Goal: Find specific page/section: Find specific page/section

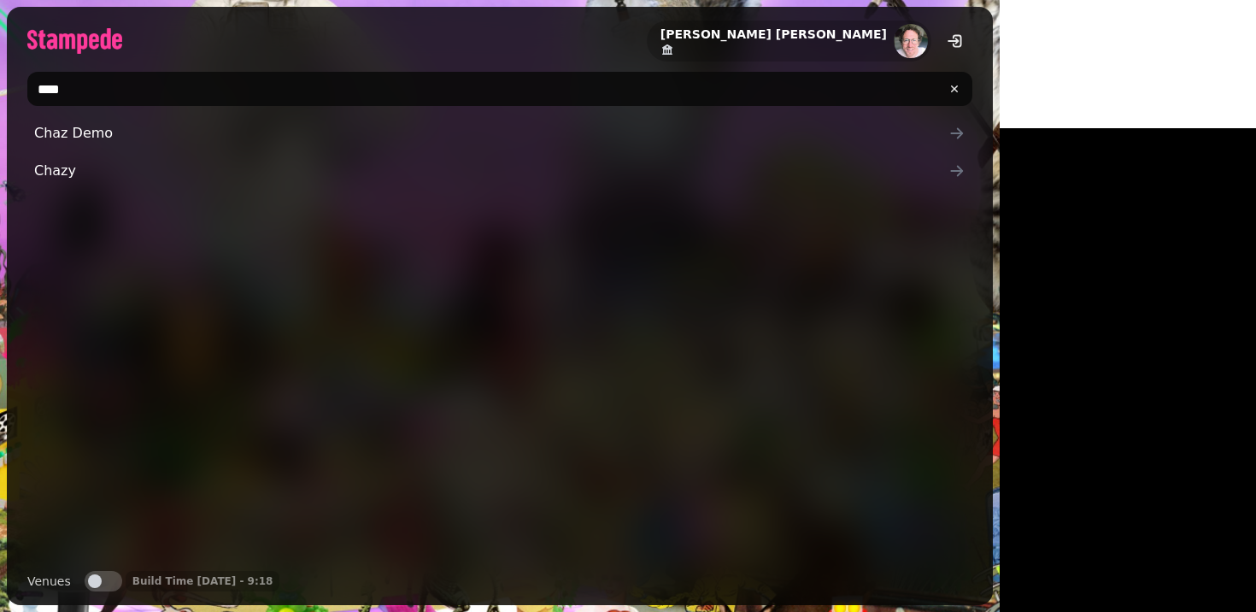
click at [117, 80] on input "****" at bounding box center [499, 89] width 945 height 34
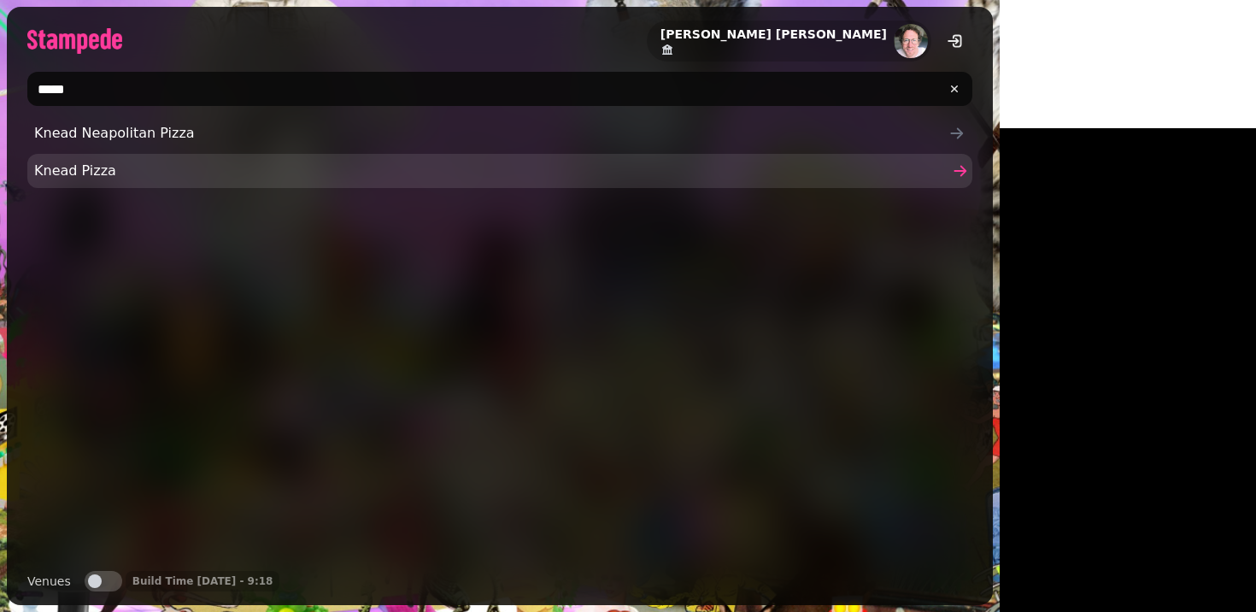
type input "*****"
click at [66, 163] on span "Knead Pizza" at bounding box center [491, 171] width 914 height 21
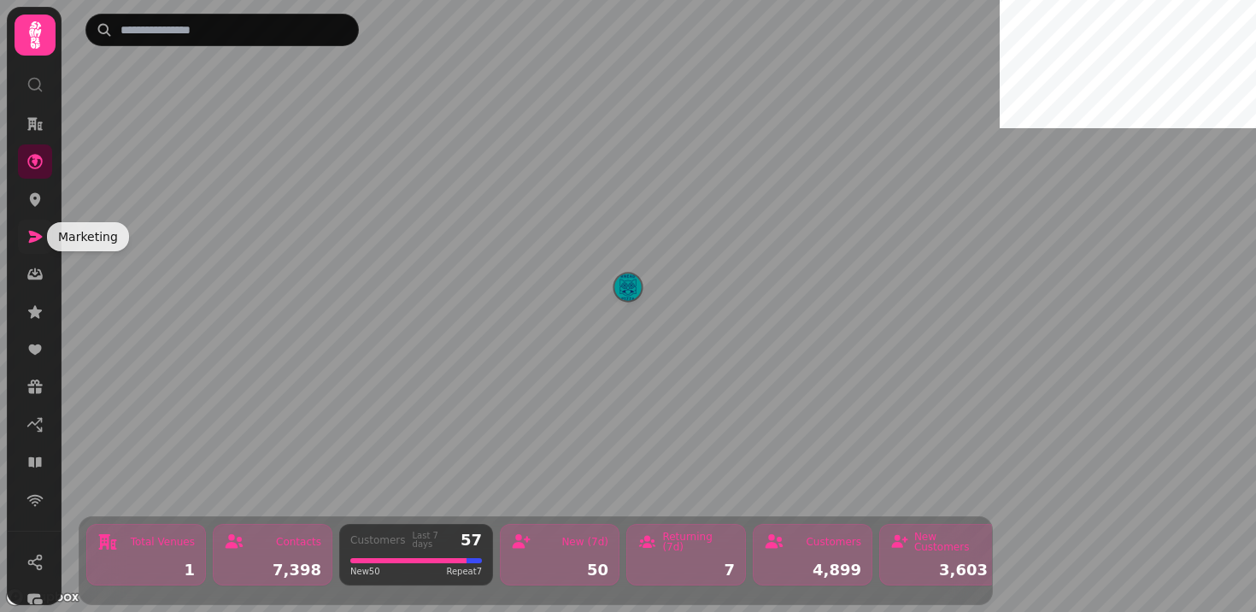
click at [38, 233] on icon at bounding box center [34, 236] width 17 height 17
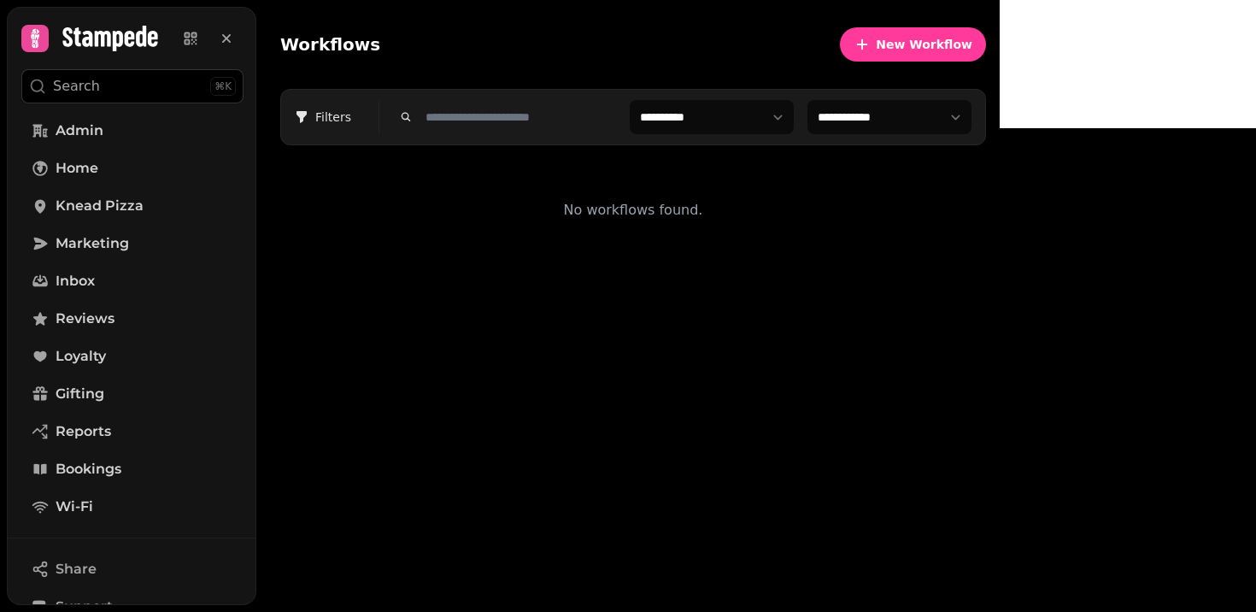
click at [437, 70] on div "Workflows New Workflow" at bounding box center [633, 45] width 706 height 62
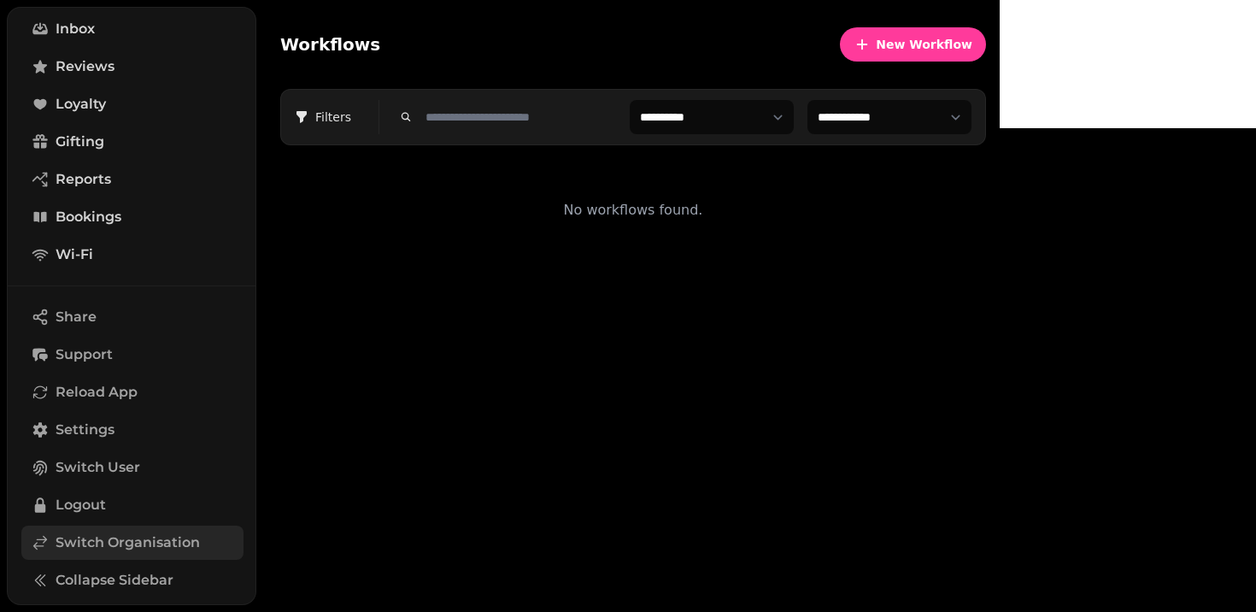
click at [135, 549] on span "Switch Organisation" at bounding box center [128, 542] width 144 height 21
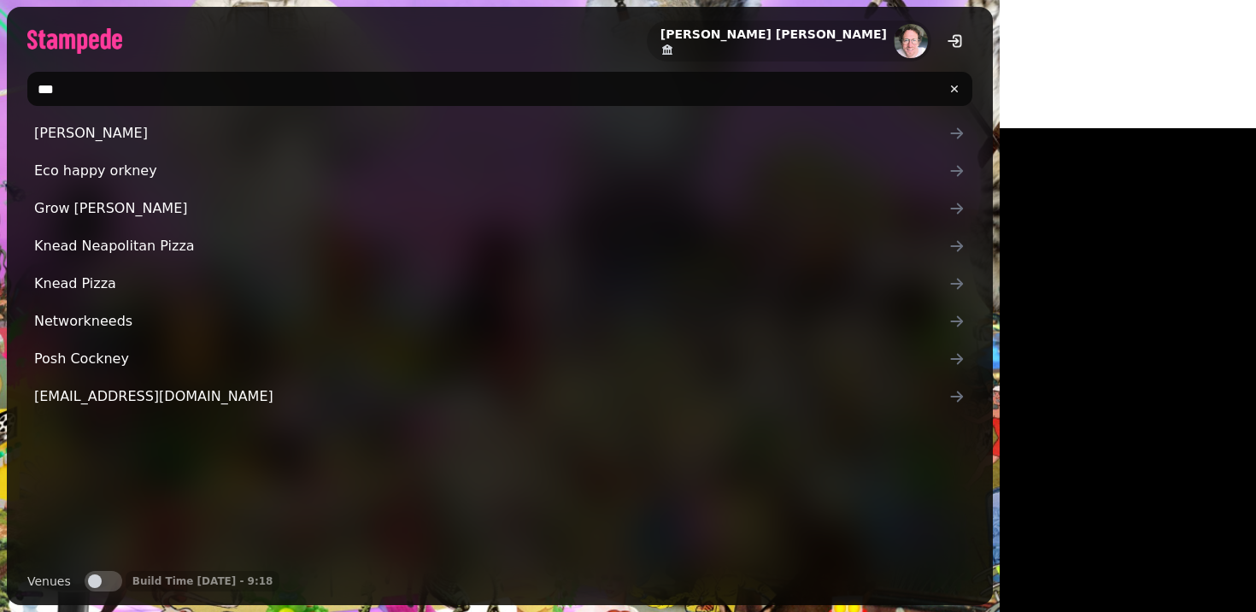
click at [103, 95] on input "***" at bounding box center [499, 89] width 945 height 34
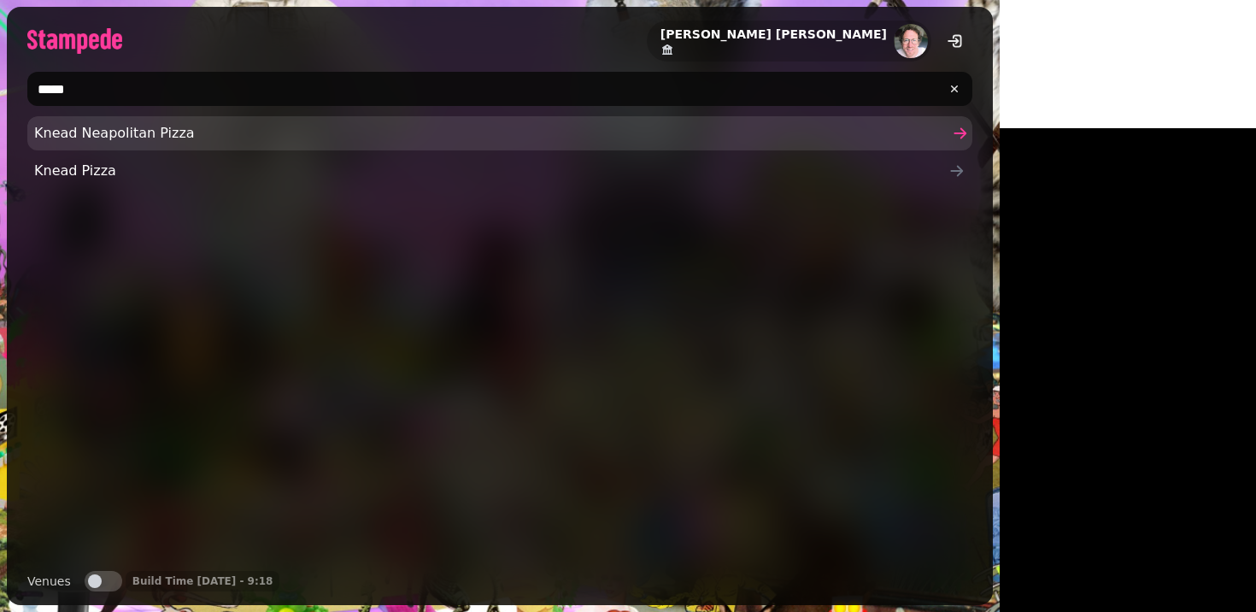
type input "*****"
click at [81, 139] on span "Knead Neapolitan Pizza" at bounding box center [491, 133] width 914 height 21
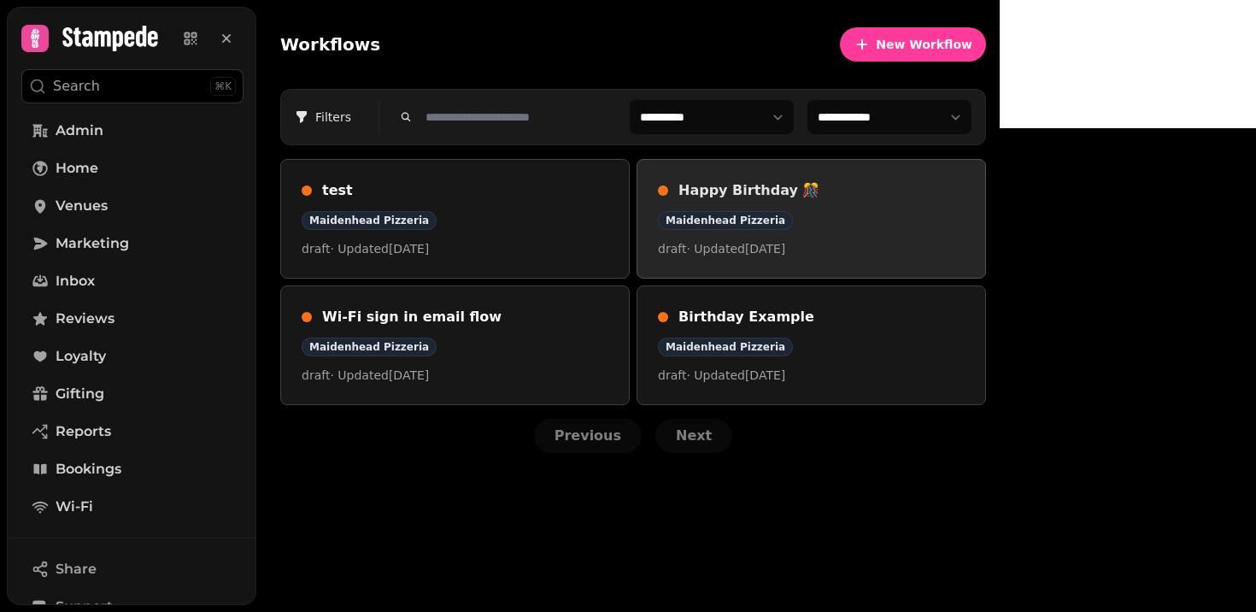
click at [965, 202] on div "Happy Birthday 🎊 Maidenhead Pizzeria draft · Updated [DATE]" at bounding box center [811, 218] width 307 height 77
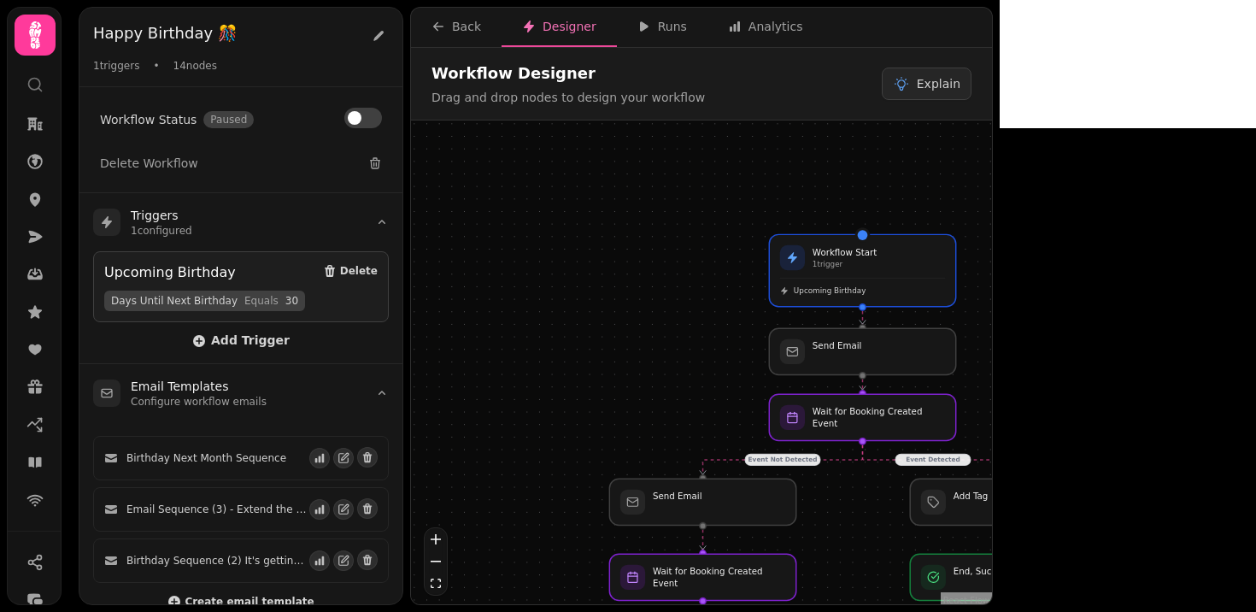
drag, startPoint x: 982, startPoint y: 202, endPoint x: 1006, endPoint y: 373, distance: 171.7
click at [992, 373] on div "Event Detected Event Not Detected Event Detected Event Not Detected Event Not D…" at bounding box center [701, 364] width 581 height 488
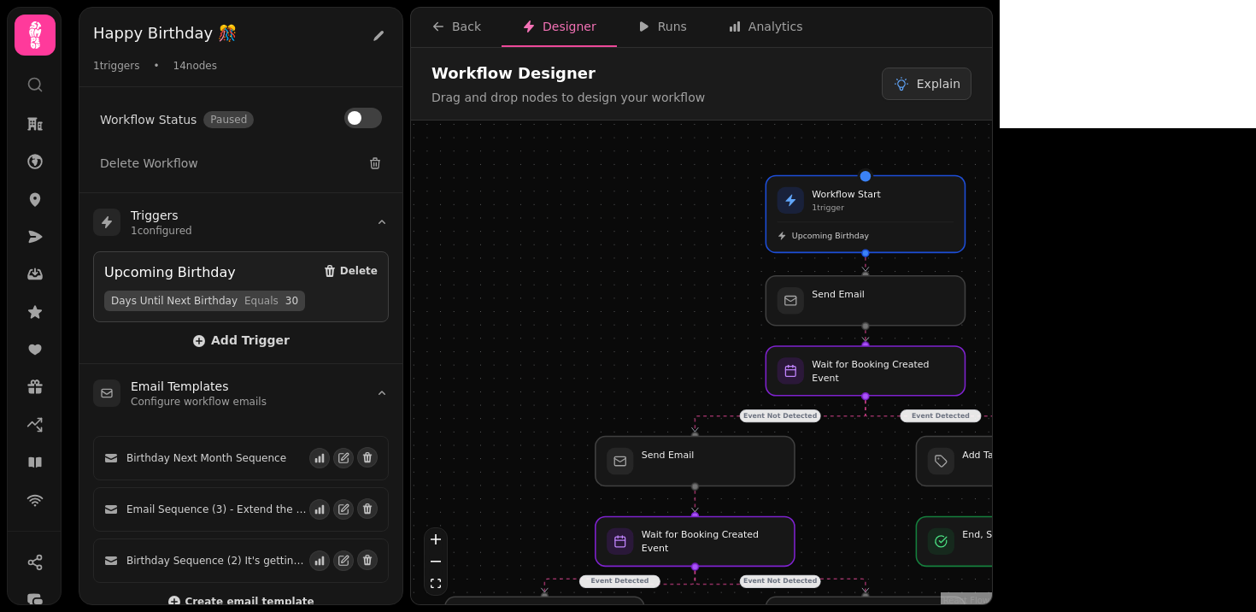
drag, startPoint x: 673, startPoint y: 326, endPoint x: 678, endPoint y: 274, distance: 51.4
click at [678, 274] on div "Event Detected Event Not Detected Event Detected Event Not Detected Event Not D…" at bounding box center [701, 364] width 581 height 488
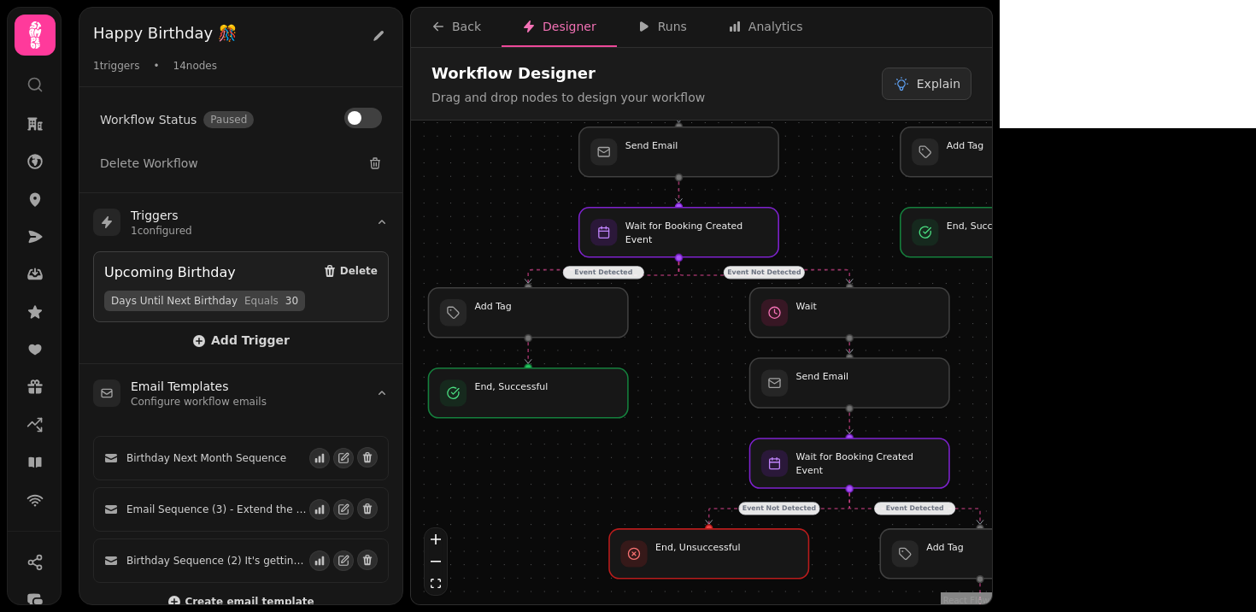
drag, startPoint x: 1138, startPoint y: 294, endPoint x: 1121, endPoint y: -14, distance: 308.1
click at [1121, 0] on html "Happy Birthday 🎊 Happy Birthday 🎊 1 triggers • 14 nodes Workflow Status Paused …" at bounding box center [628, 306] width 1256 height 612
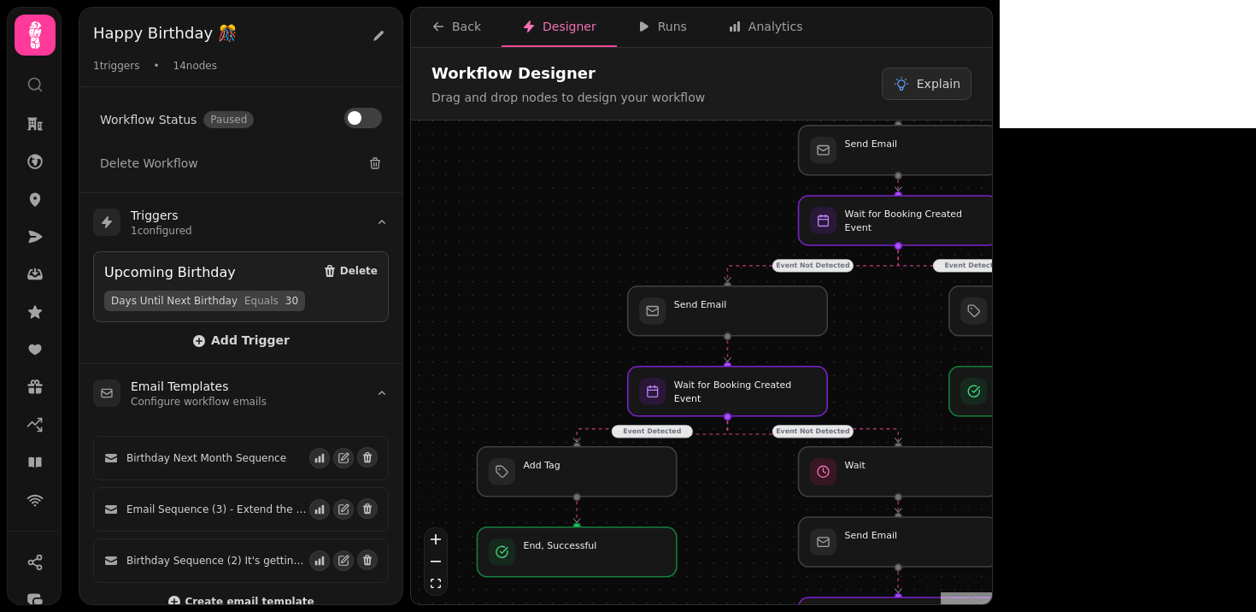
drag, startPoint x: 1034, startPoint y: 364, endPoint x: 1083, endPoint y: 524, distance: 167.3
click at [992, 523] on div "Event Detected Event Not Detected Event Detected Event Not Detected Event Not D…" at bounding box center [701, 364] width 581 height 488
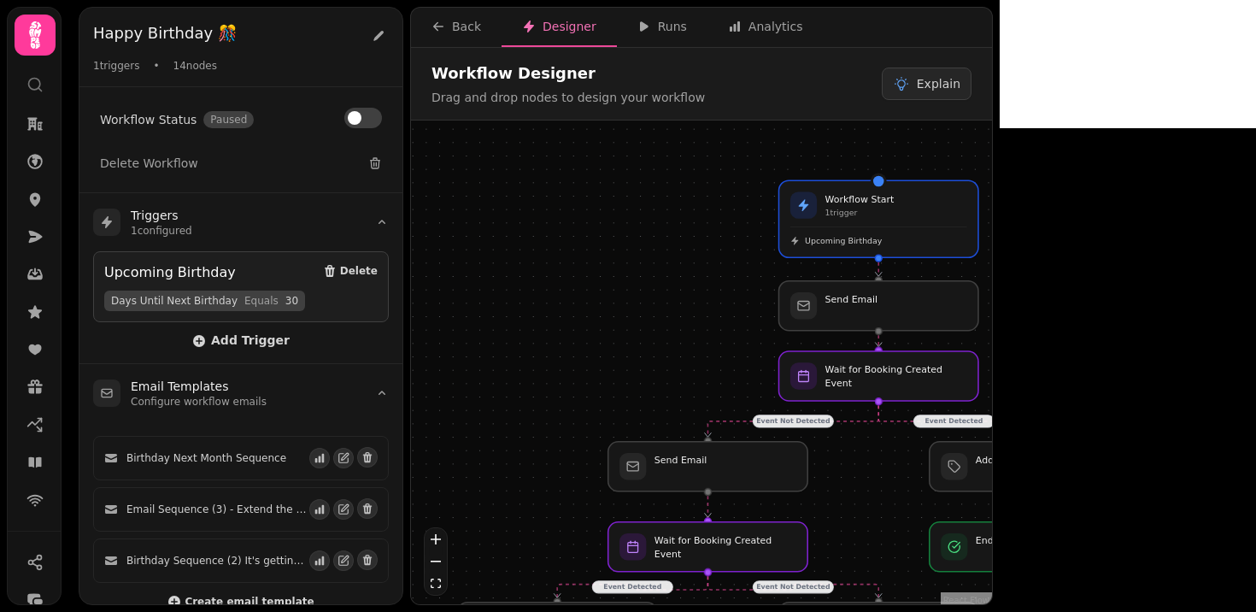
drag, startPoint x: 878, startPoint y: 322, endPoint x: 859, endPoint y: 477, distance: 155.9
click at [859, 477] on div "Event Detected Event Not Detected Event Detected Event Not Detected Event Not D…" at bounding box center [701, 364] width 581 height 488
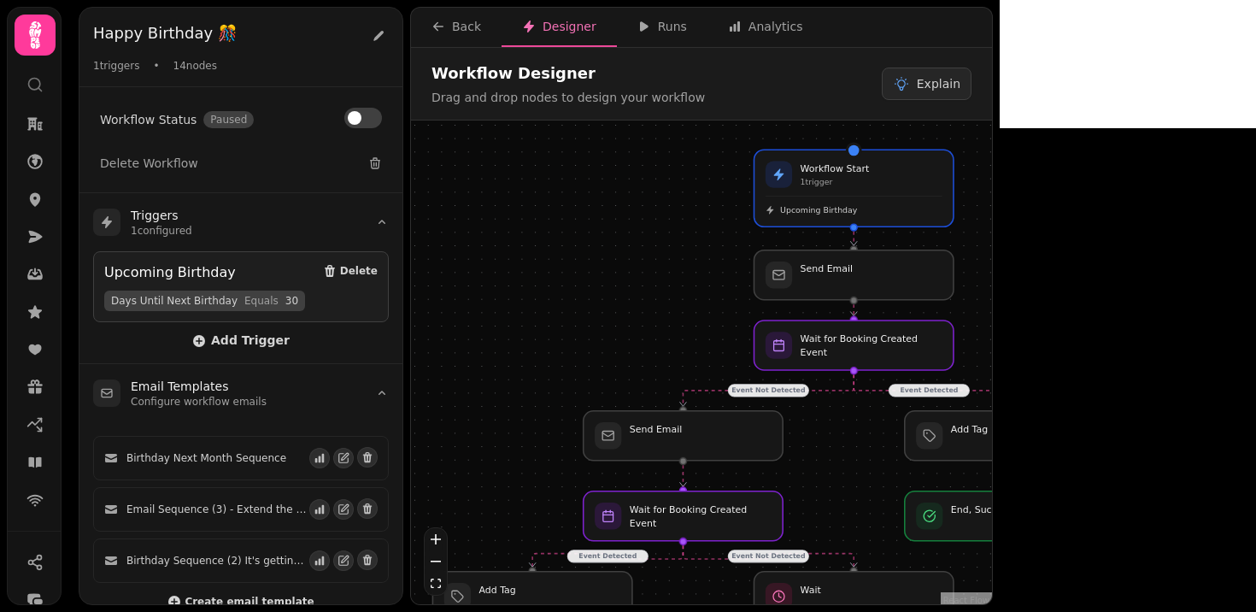
drag, startPoint x: 675, startPoint y: 349, endPoint x: 650, endPoint y: 318, distance: 39.5
click at [650, 318] on div "Event Detected Event Not Detected Event Detected Event Not Detected Event Not D…" at bounding box center [701, 364] width 581 height 488
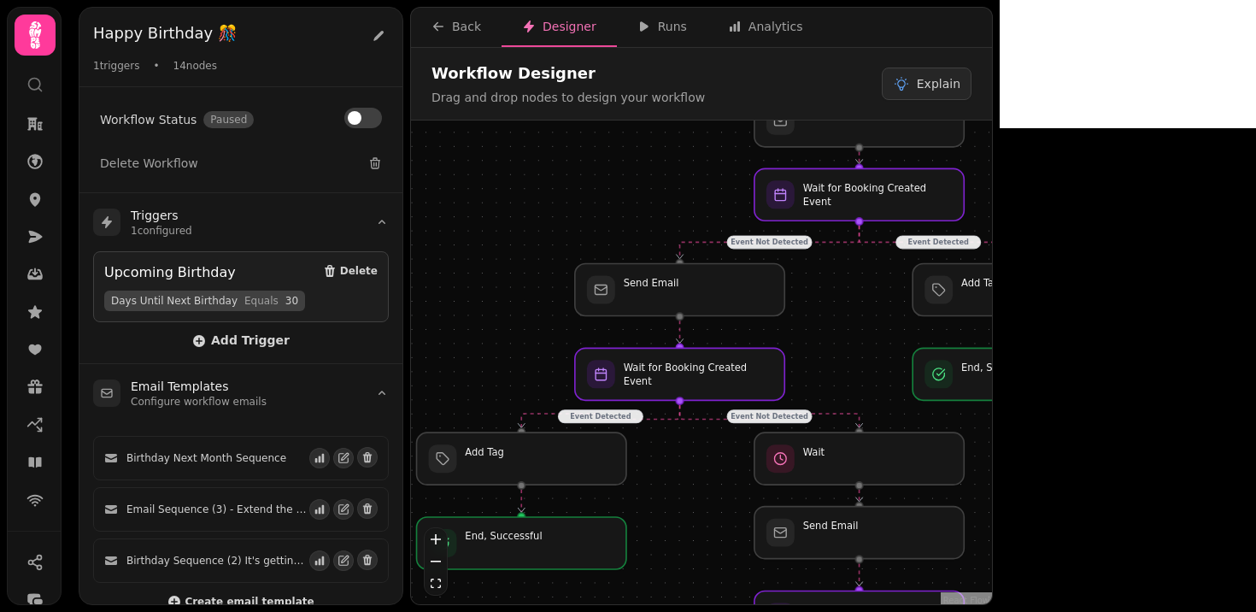
drag, startPoint x: 698, startPoint y: 348, endPoint x: 695, endPoint y: 197, distance: 150.4
click at [695, 197] on div "Event Detected Event Not Detected Event Detected Event Not Detected Event Not D…" at bounding box center [701, 364] width 581 height 488
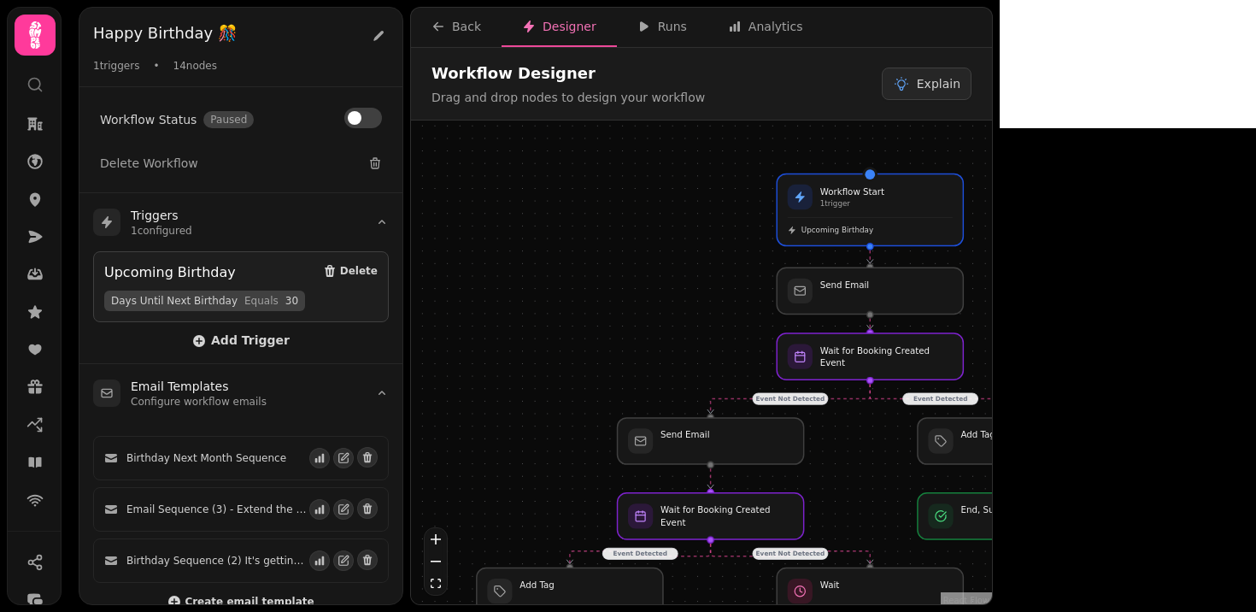
drag, startPoint x: 695, startPoint y: 197, endPoint x: 725, endPoint y: 359, distance: 164.1
click at [725, 359] on div "Event Detected Event Not Detected Event Detected Event Not Detected Event Not D…" at bounding box center [701, 364] width 581 height 488
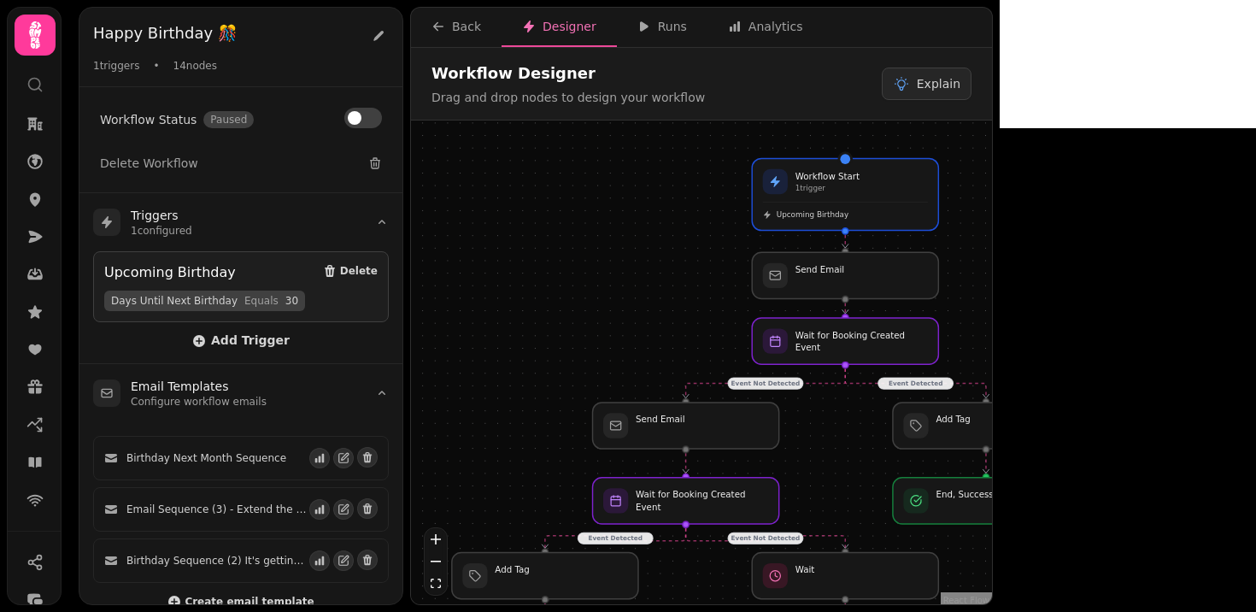
drag, startPoint x: 702, startPoint y: 258, endPoint x: 677, endPoint y: 244, distance: 29.5
click at [677, 244] on div "Event Detected Event Not Detected Event Detected Event Not Detected Event Not D…" at bounding box center [701, 364] width 581 height 488
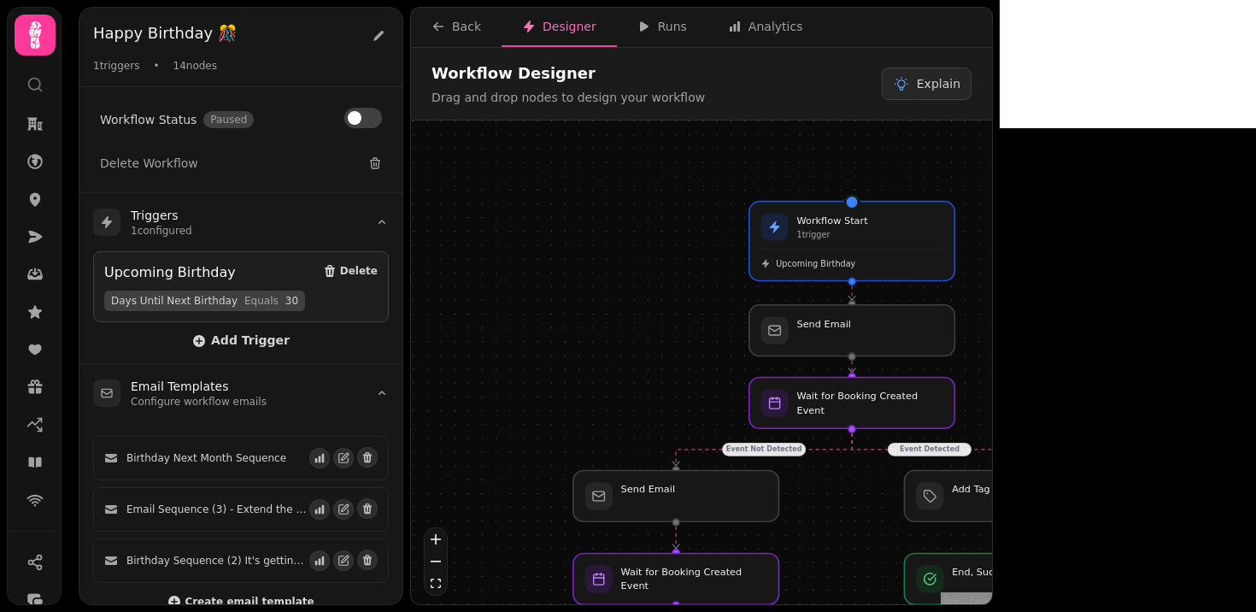
drag, startPoint x: 686, startPoint y: 276, endPoint x: 681, endPoint y: 335, distance: 59.2
click at [681, 335] on div "Event Detected Event Not Detected Event Detected Event Not Detected Event Not D…" at bounding box center [701, 364] width 581 height 488
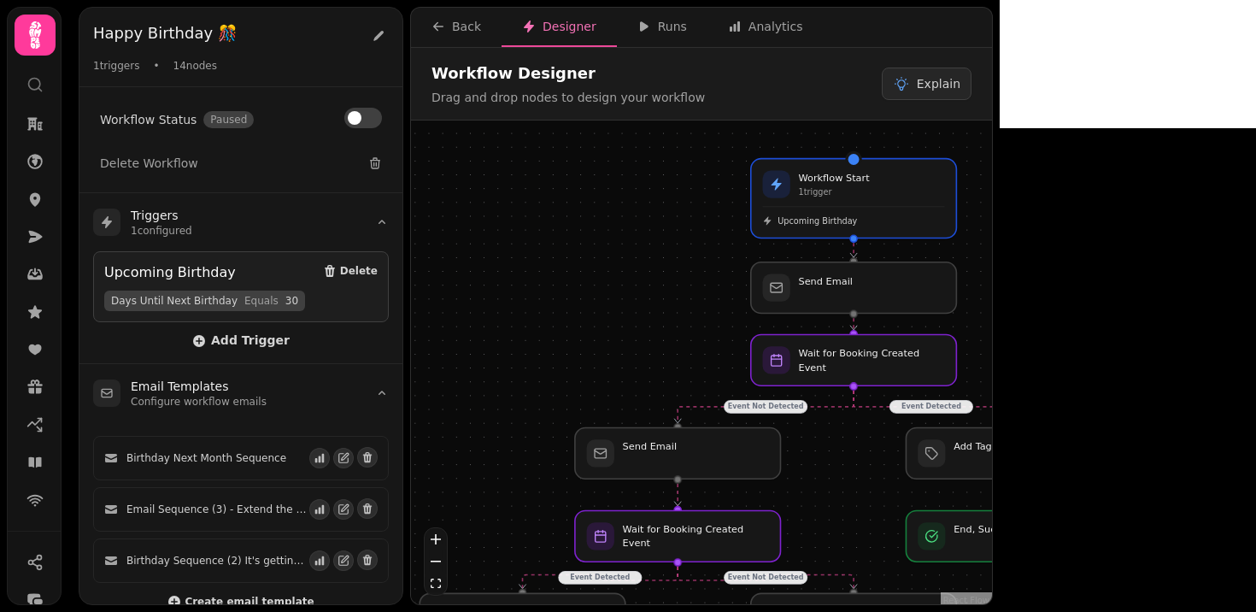
drag, startPoint x: 681, startPoint y: 335, endPoint x: 684, endPoint y: 293, distance: 41.9
click at [684, 293] on div "Event Detected Event Not Detected Event Detected Event Not Detected Event Not D…" at bounding box center [701, 364] width 581 height 488
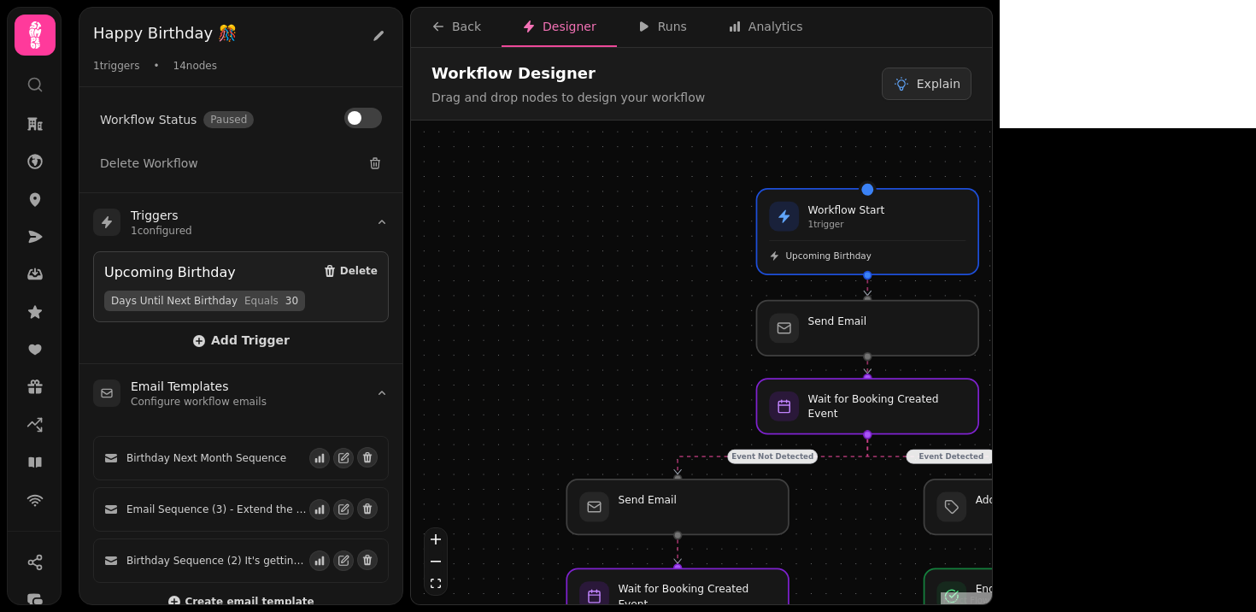
drag, startPoint x: 657, startPoint y: 274, endPoint x: 655, endPoint y: 314, distance: 40.2
click at [655, 314] on div "Event Detected Event Not Detected Event Detected Event Not Detected Event Not D…" at bounding box center [701, 364] width 581 height 488
